Goal: Transaction & Acquisition: Purchase product/service

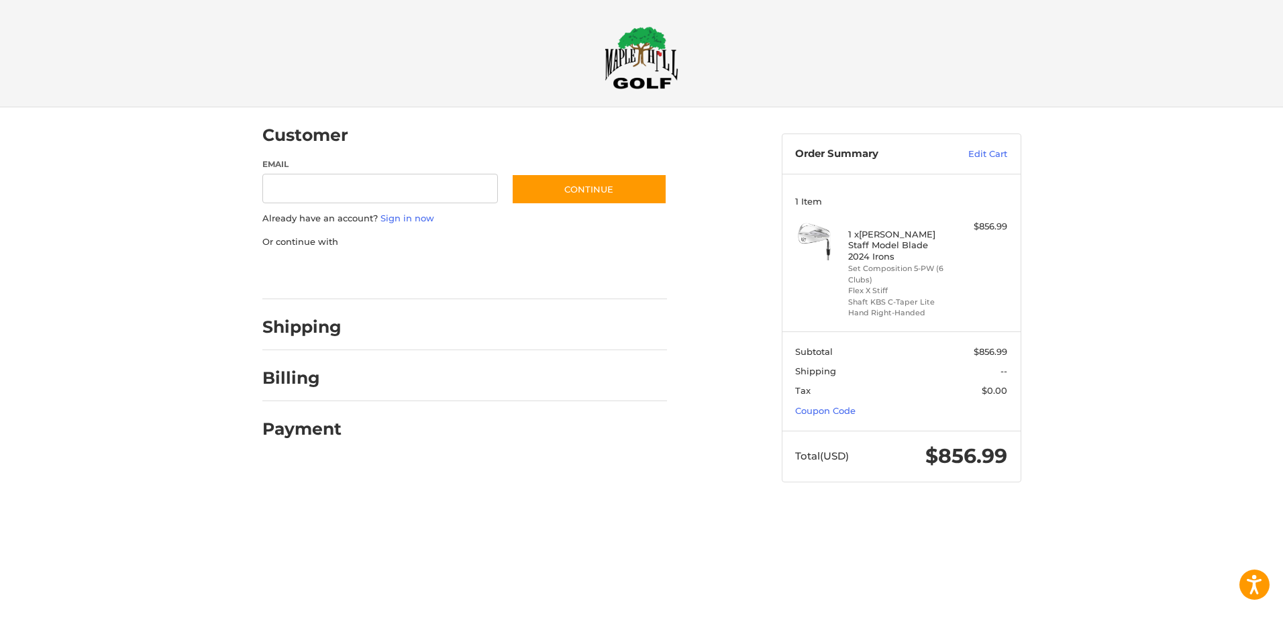
click at [851, 509] on div at bounding box center [641, 509] width 1283 height 0
click at [890, 509] on div at bounding box center [641, 509] width 1283 height 0
click at [1118, 509] on div at bounding box center [641, 509] width 1283 height 0
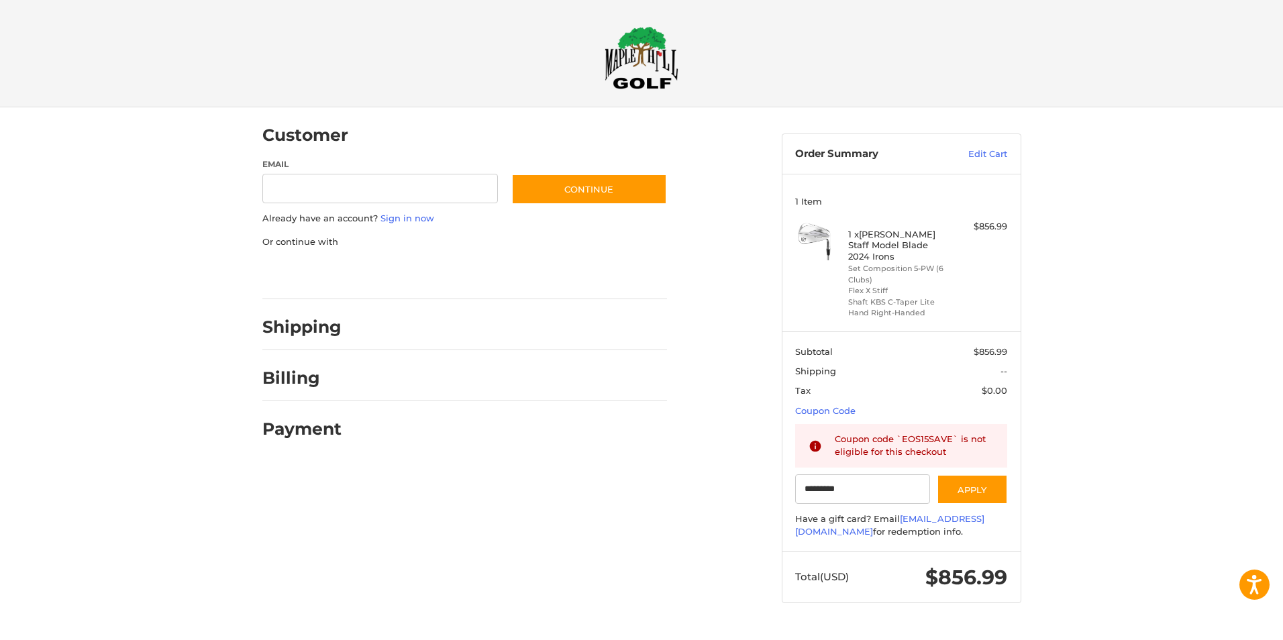
type input "*********"
click at [892, 629] on div at bounding box center [641, 629] width 1283 height 0
click at [664, 81] on img at bounding box center [642, 57] width 74 height 63
